Goal: Task Accomplishment & Management: Manage account settings

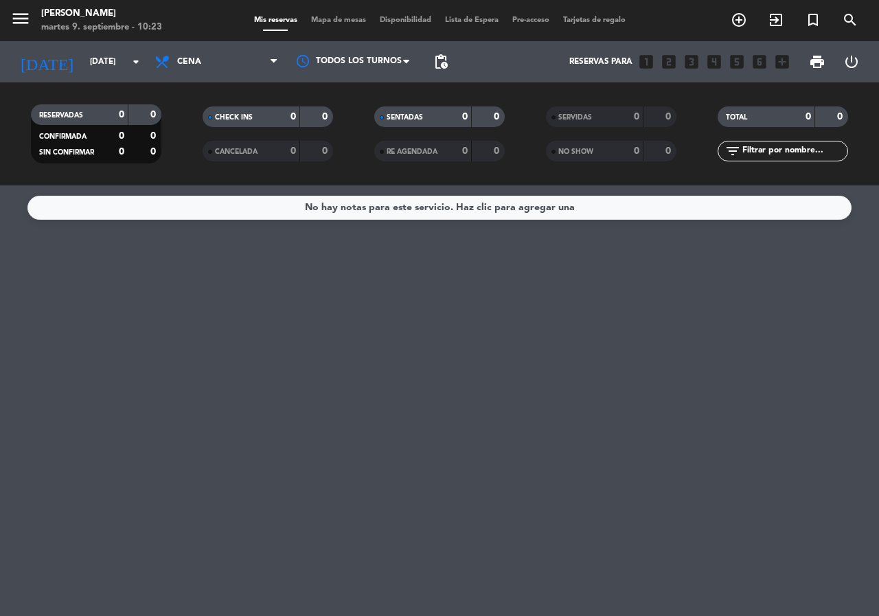
click at [500, 207] on div "No hay notas para este servicio. Haz clic para agregar una" at bounding box center [440, 208] width 270 height 16
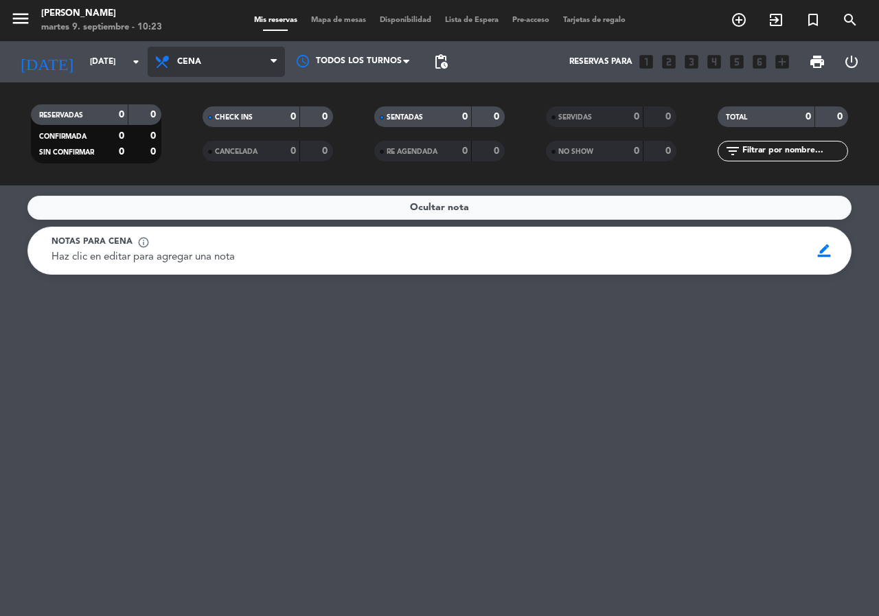
click at [210, 67] on span "Cena" at bounding box center [216, 62] width 137 height 30
click at [234, 85] on div "menu Chivipizza [PERSON_NAME] [DATE] 9. septiembre - 10:23 Mis reservas Mapa de…" at bounding box center [439, 92] width 879 height 185
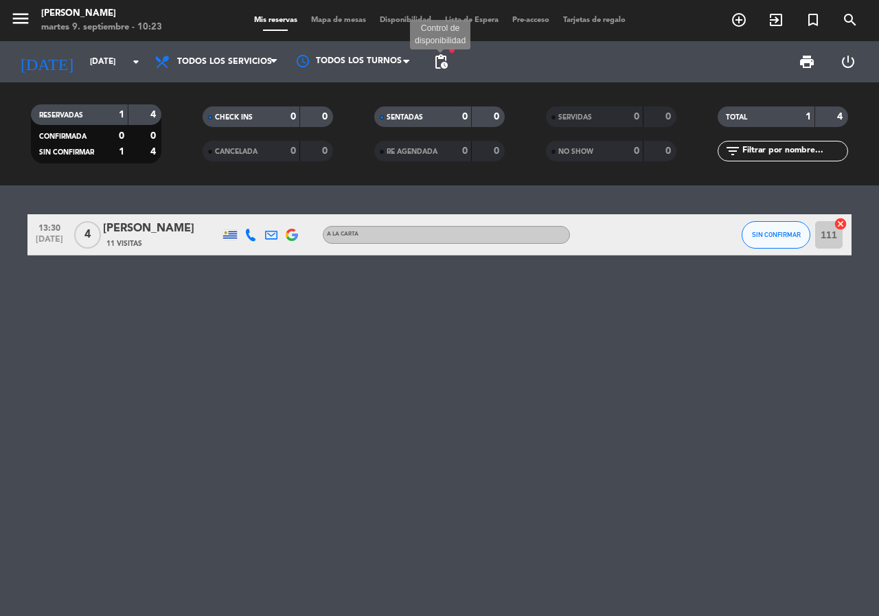
click at [436, 65] on span "pending_actions" at bounding box center [441, 62] width 16 height 16
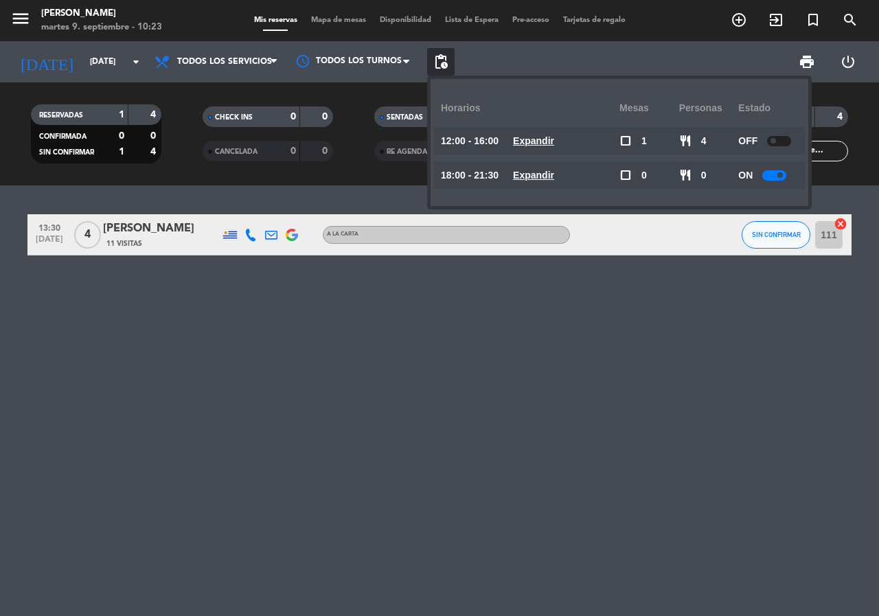
click at [289, 405] on div "13:30 sep. 7 4 Marcelo Elias 11 Visitas A LA CARTA SIN CONFIRMAR 111 cancel" at bounding box center [439, 400] width 879 height 431
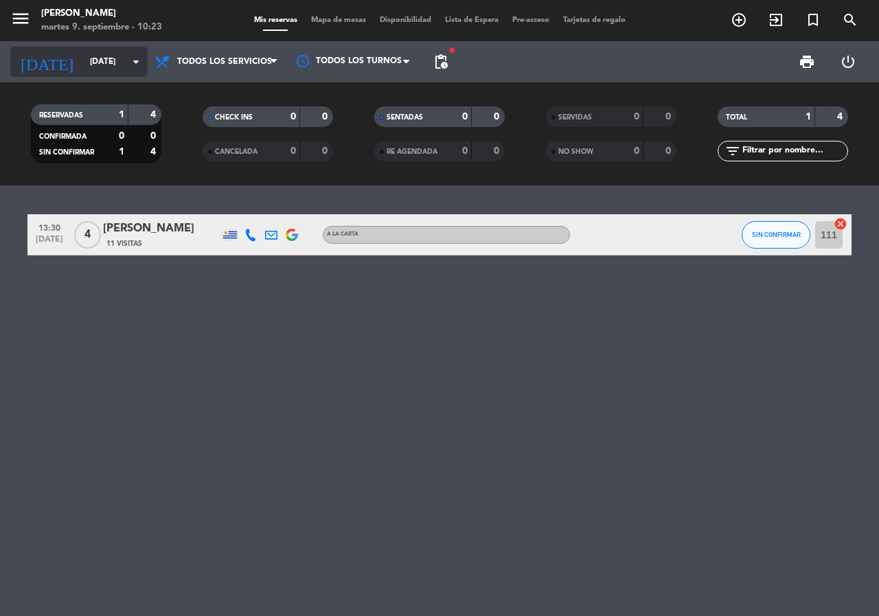
click at [104, 65] on input "dom. [DATE]" at bounding box center [137, 61] width 109 height 23
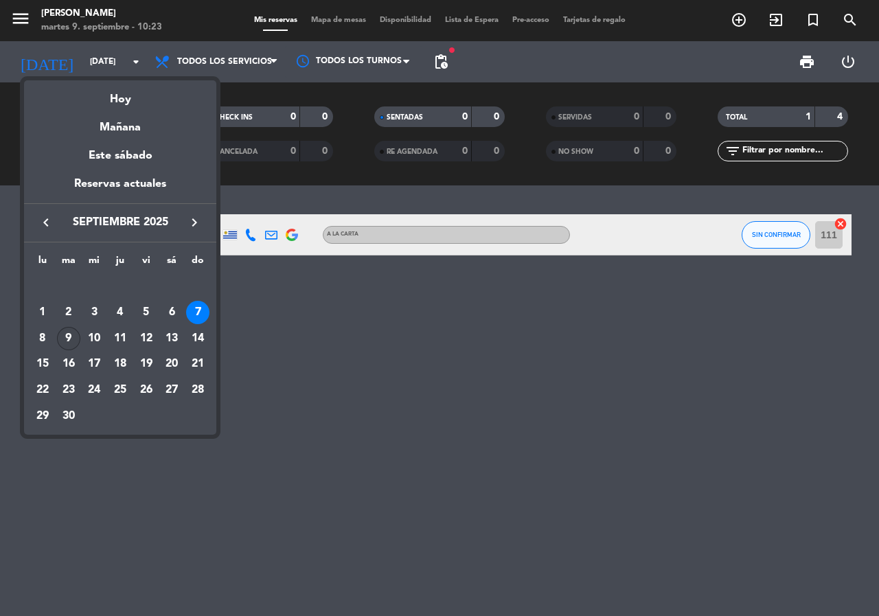
click at [71, 337] on div "9" at bounding box center [68, 338] width 23 height 23
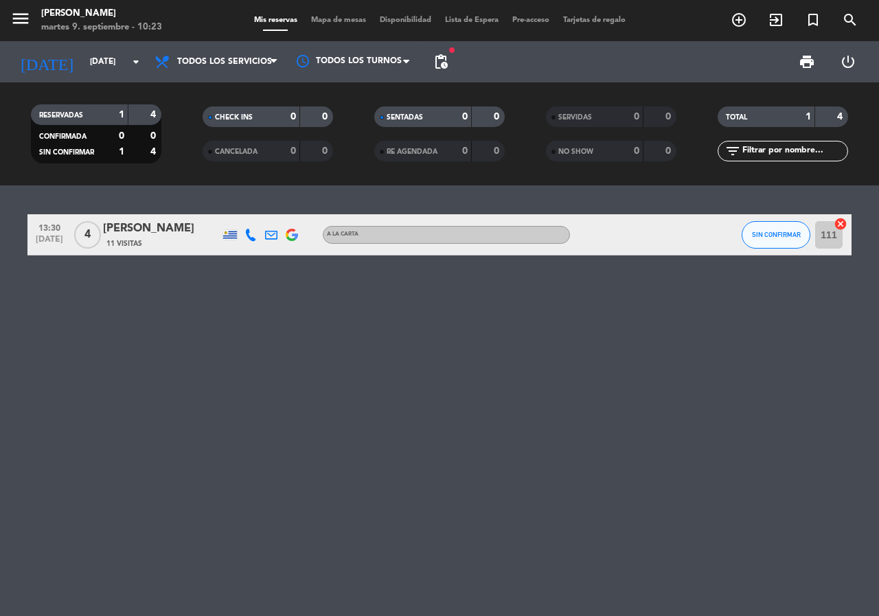
type input "mar. 9 sep."
